Goal: Task Accomplishment & Management: Complete application form

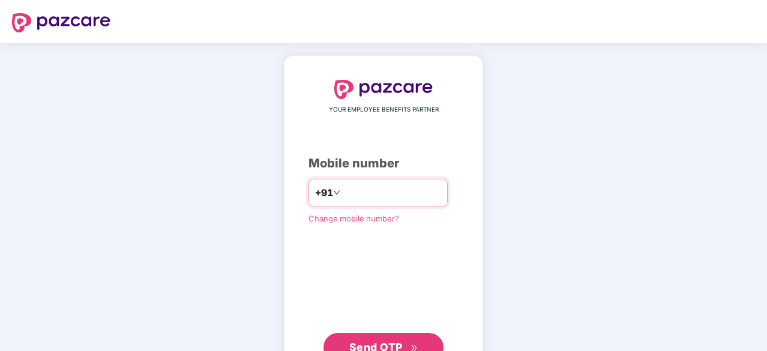
type input "**********"
click at [394, 244] on div "**********" at bounding box center [384, 220] width 150 height 281
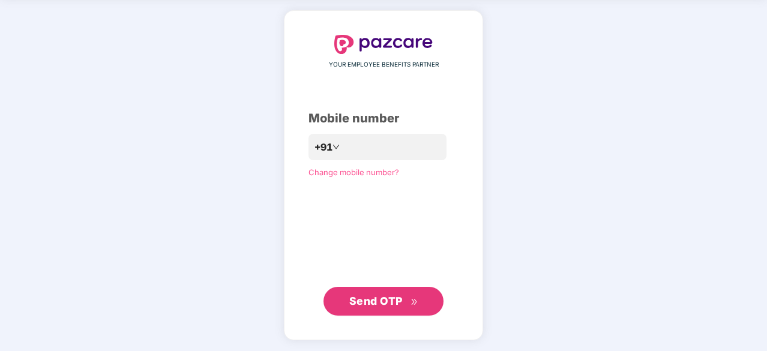
click at [362, 303] on span "Send OTP" at bounding box center [375, 301] width 53 height 13
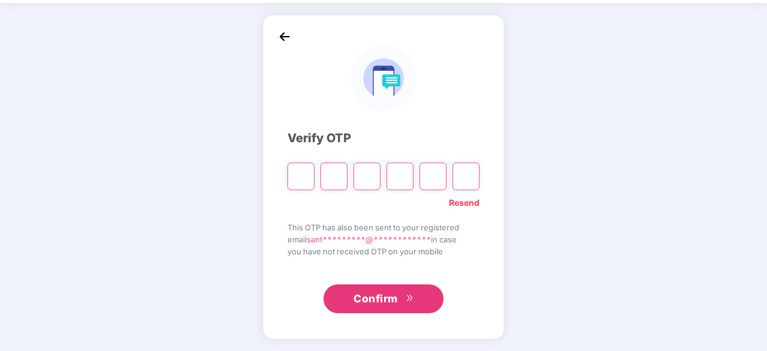
scroll to position [40, 0]
type input "*"
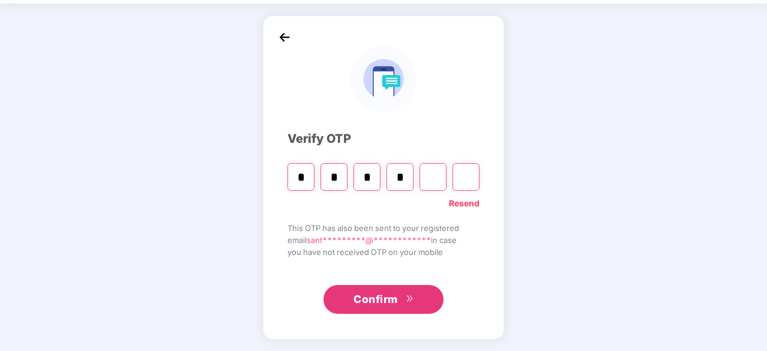
type input "*"
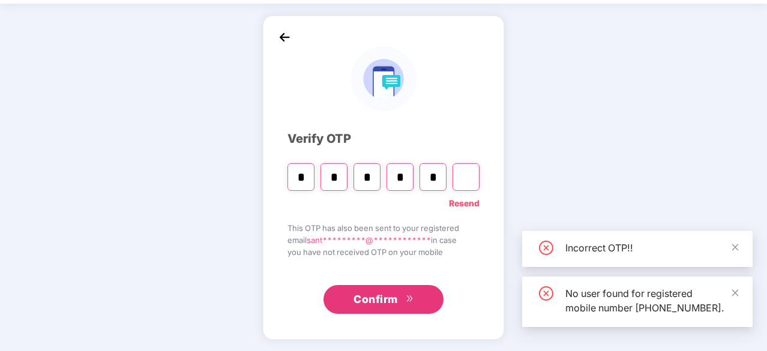
type input "*"
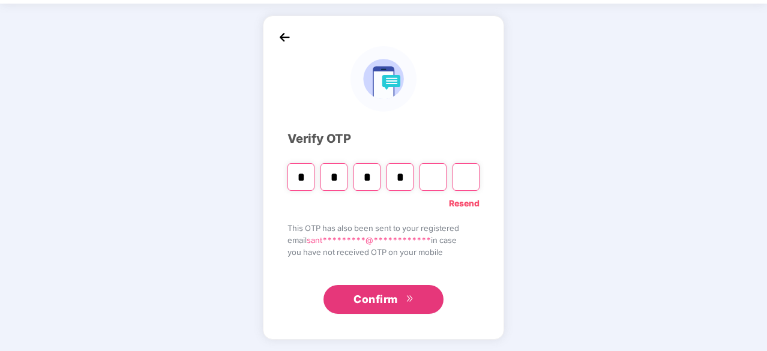
type input "*"
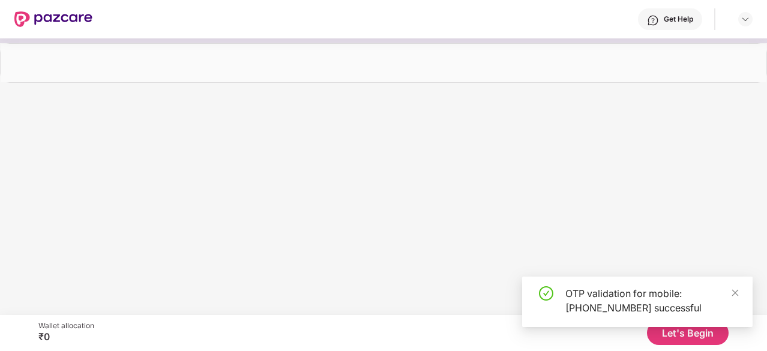
scroll to position [0, 0]
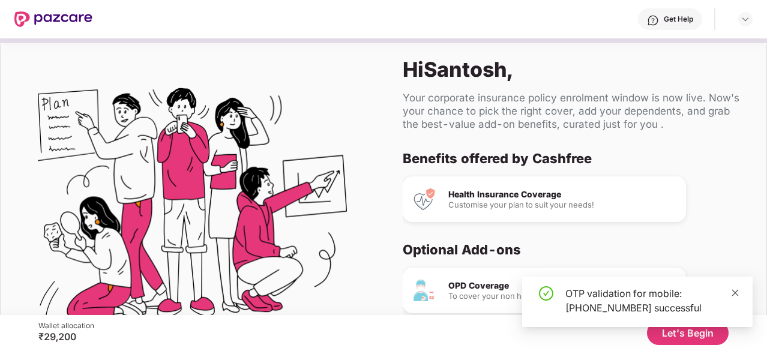
click at [736, 297] on icon "close" at bounding box center [735, 293] width 8 height 8
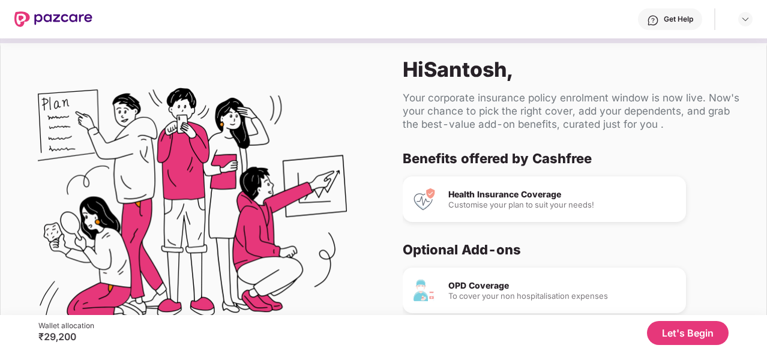
scroll to position [113, 0]
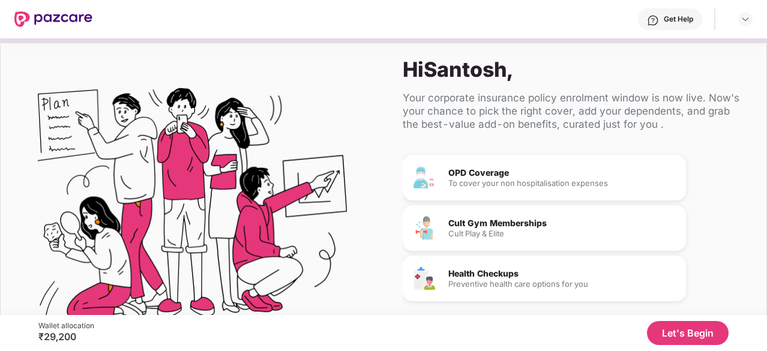
click at [683, 330] on button "Let's Begin" at bounding box center [688, 333] width 82 height 24
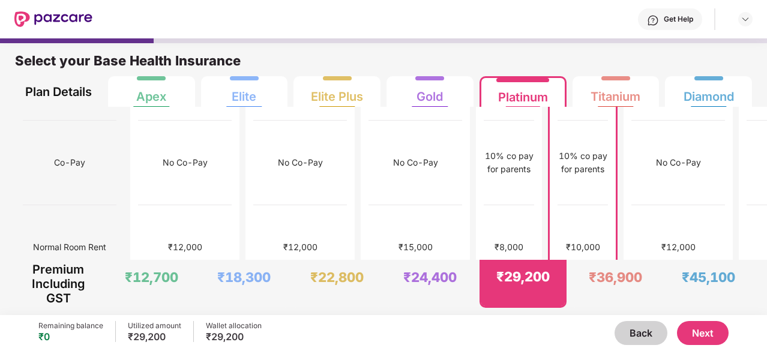
scroll to position [157, 0]
click at [706, 335] on button "Next" at bounding box center [703, 333] width 52 height 24
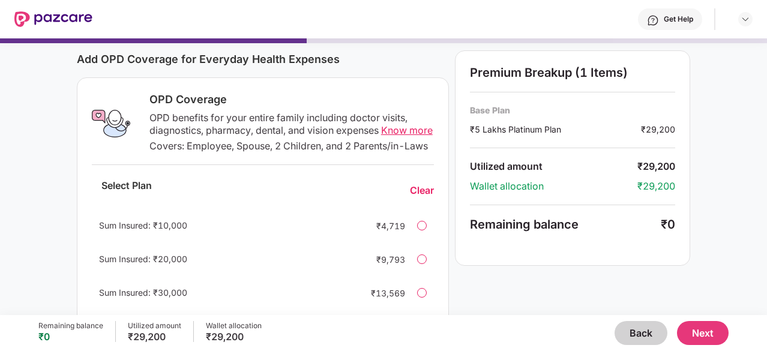
scroll to position [157, 0]
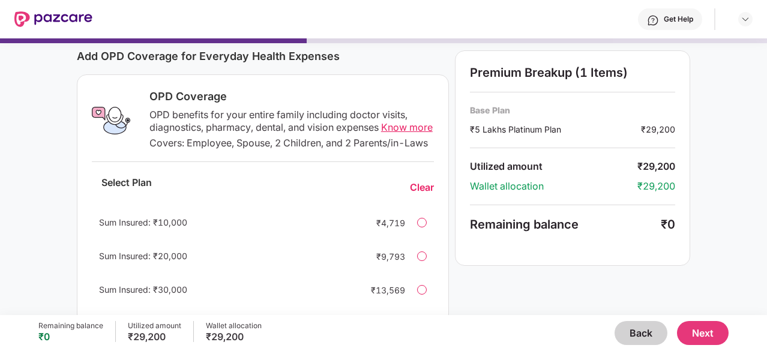
click at [706, 328] on button "Next" at bounding box center [703, 333] width 52 height 24
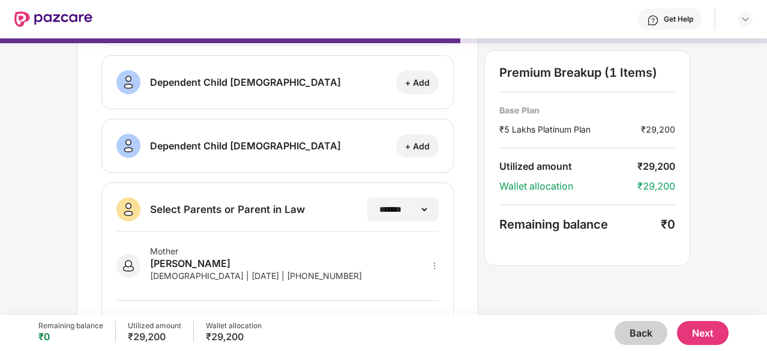
scroll to position [285, 0]
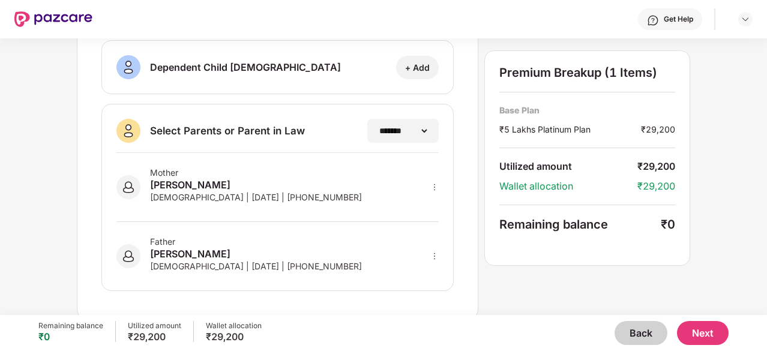
click at [702, 332] on button "Next" at bounding box center [703, 333] width 52 height 24
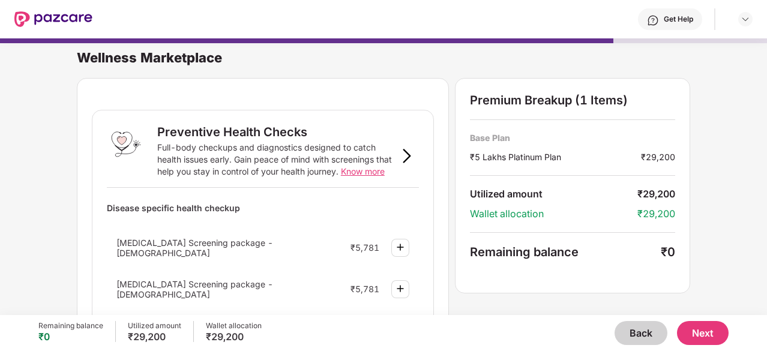
click at [702, 339] on button "Next" at bounding box center [703, 333] width 52 height 24
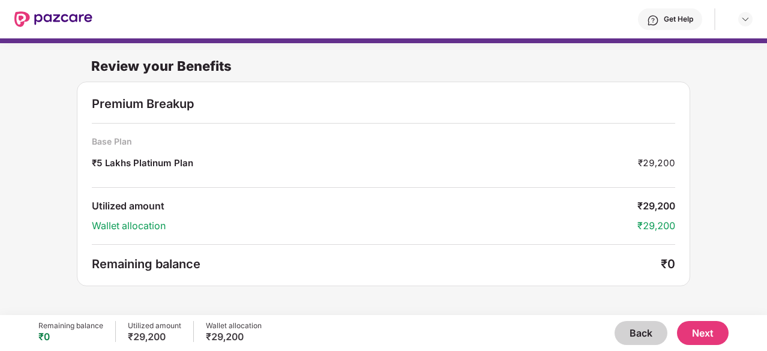
click at [698, 326] on button "Next" at bounding box center [703, 333] width 52 height 24
